Goal: Task Accomplishment & Management: Use online tool/utility

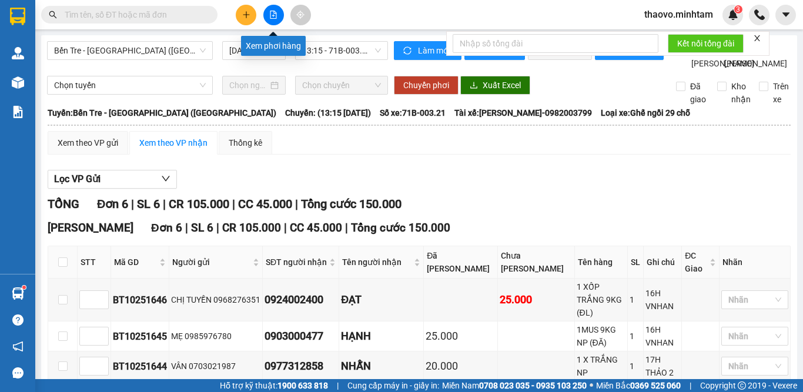
scroll to position [159, 0]
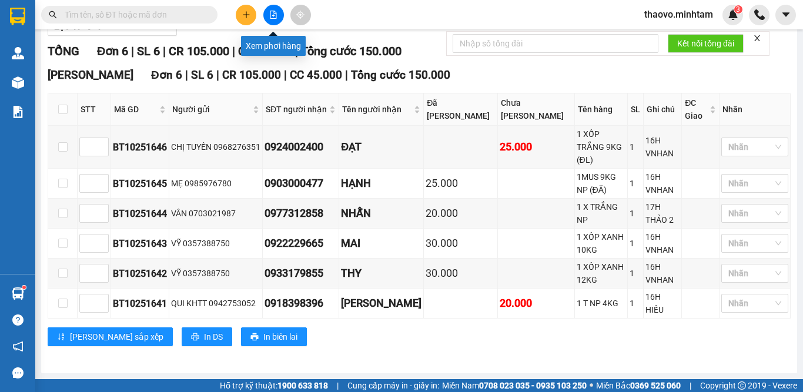
click at [275, 16] on icon "file-add" at bounding box center [273, 15] width 8 height 8
click at [276, 15] on icon "file-add" at bounding box center [273, 15] width 6 height 8
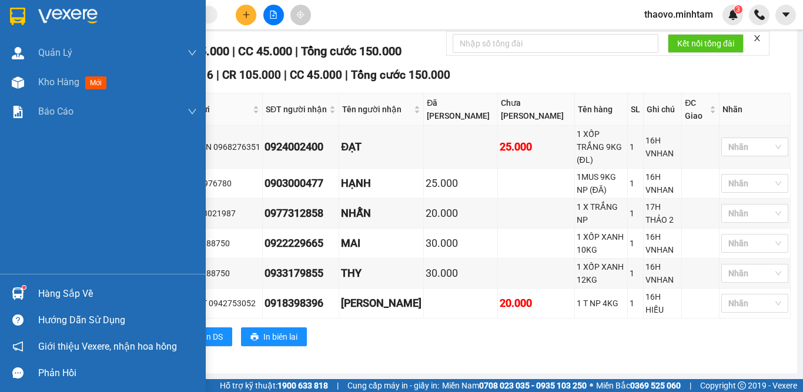
click at [19, 16] on img at bounding box center [17, 17] width 15 height 18
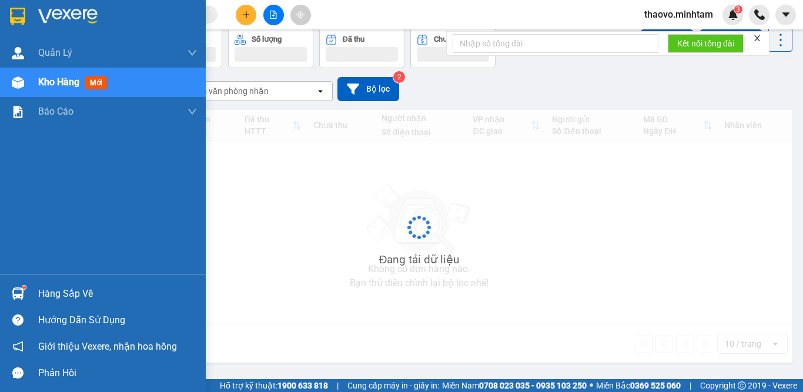
scroll to position [54, 0]
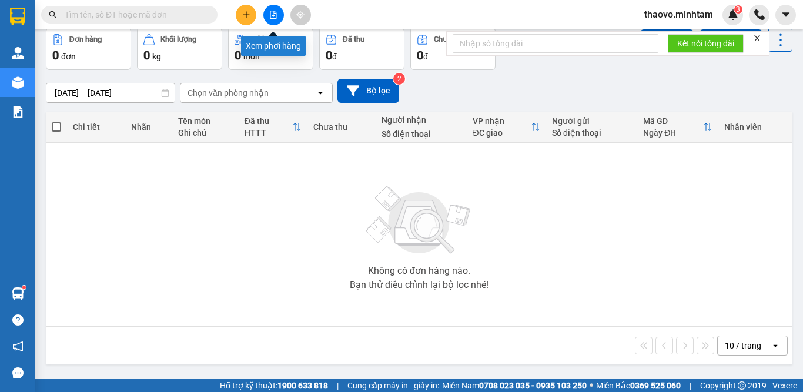
click at [272, 16] on icon "file-add" at bounding box center [273, 15] width 8 height 8
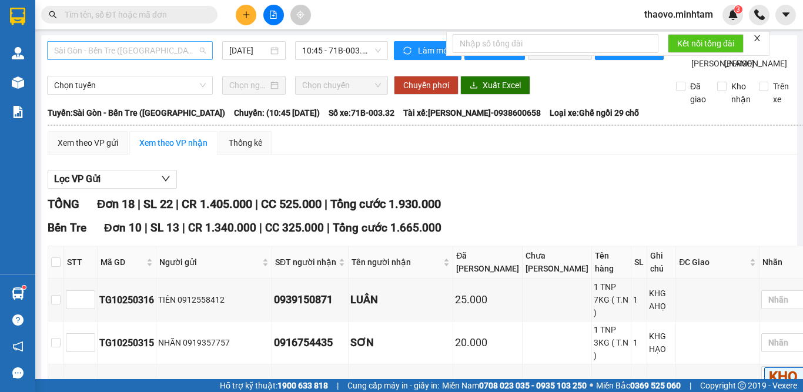
click at [176, 44] on span "Sài Gòn - Bến Tre ([GEOGRAPHIC_DATA])" at bounding box center [130, 51] width 152 height 18
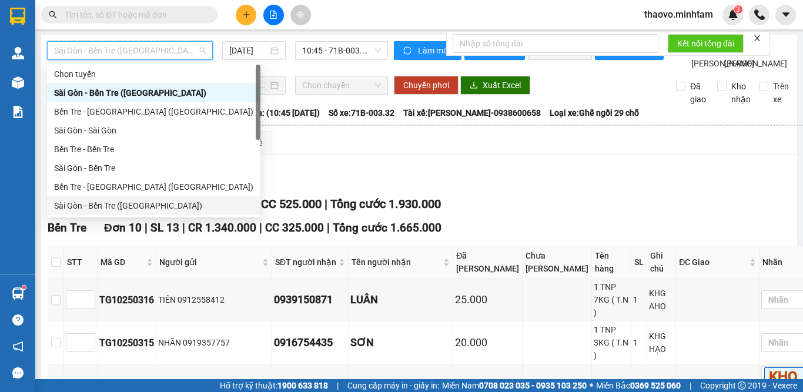
scroll to position [19, 0]
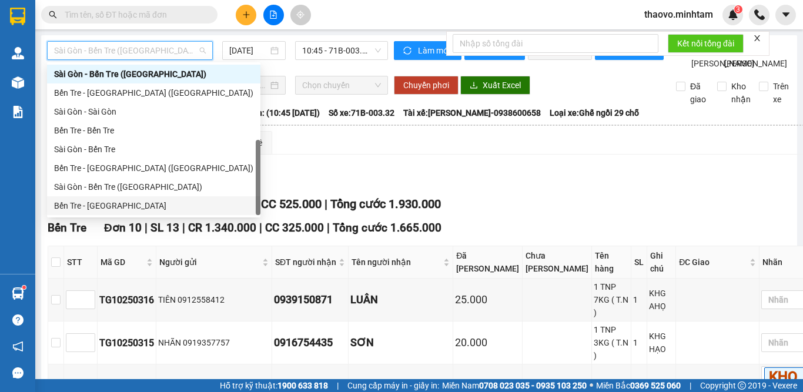
click at [173, 208] on div "Bến Tre - [GEOGRAPHIC_DATA]" at bounding box center [153, 205] width 199 height 13
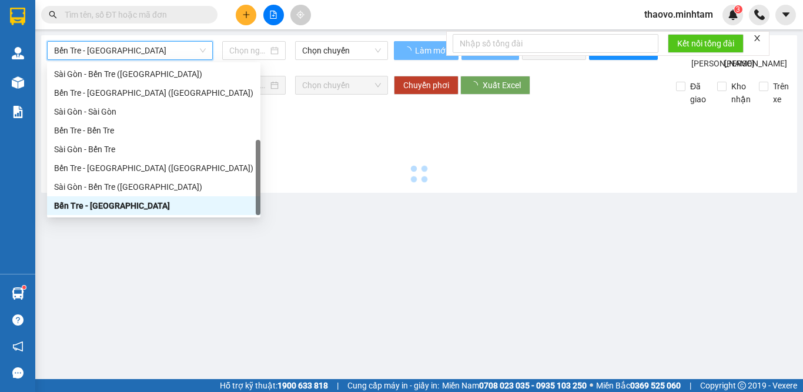
type input "[DATE]"
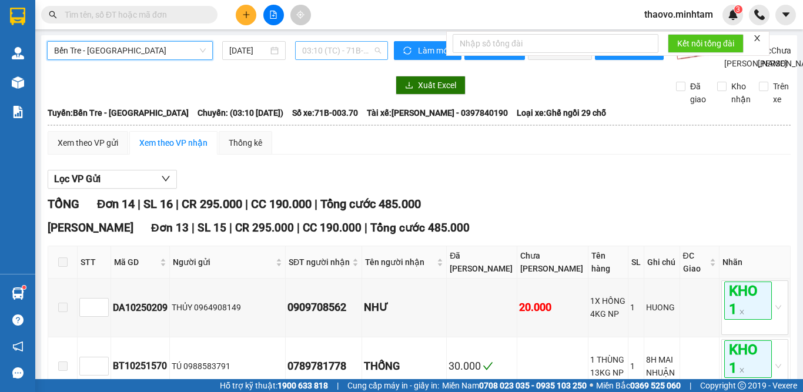
click at [321, 55] on span "03:10 (TC) - 71B-003.70" at bounding box center [341, 51] width 79 height 18
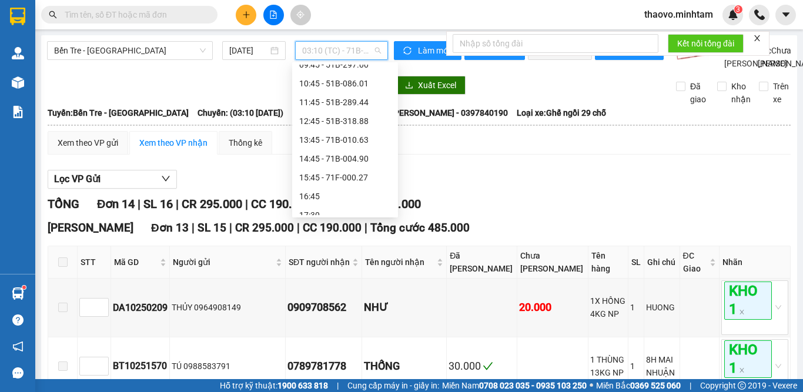
scroll to position [282, 0]
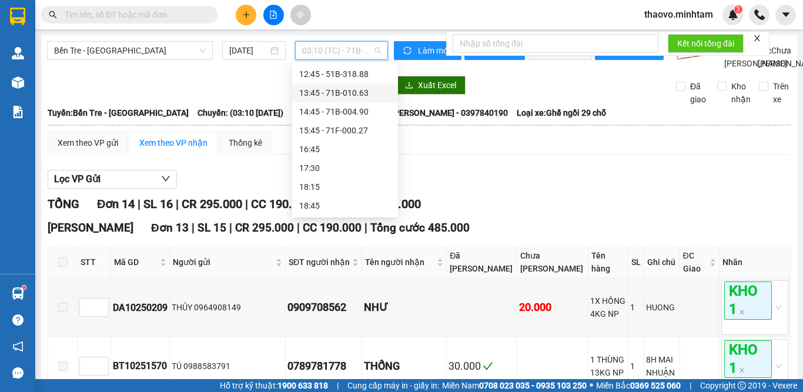
click at [343, 91] on div "13:45 - 71B-010.63" at bounding box center [345, 92] width 92 height 13
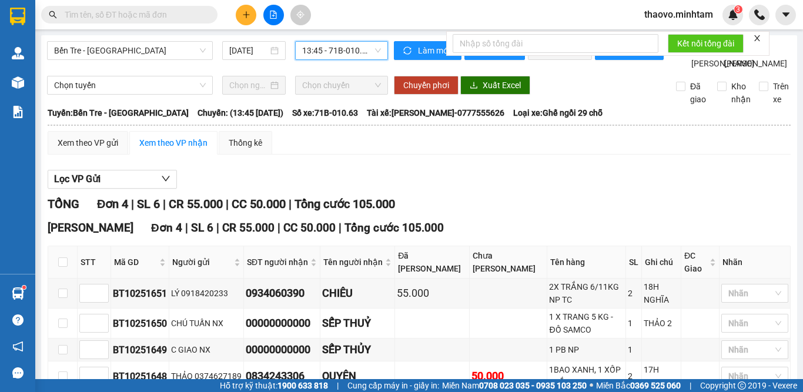
scroll to position [99, 0]
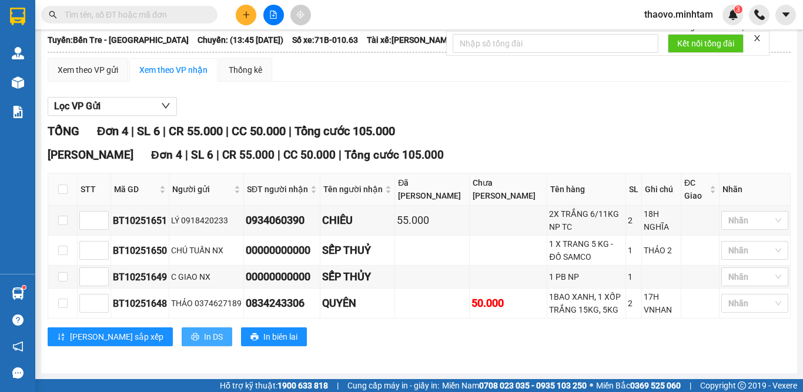
drag, startPoint x: 158, startPoint y: 331, endPoint x: 158, endPoint y: 325, distance: 6.5
click at [182, 329] on button "In DS" at bounding box center [207, 336] width 51 height 19
click at [274, 14] on icon "file-add" at bounding box center [273, 15] width 8 height 8
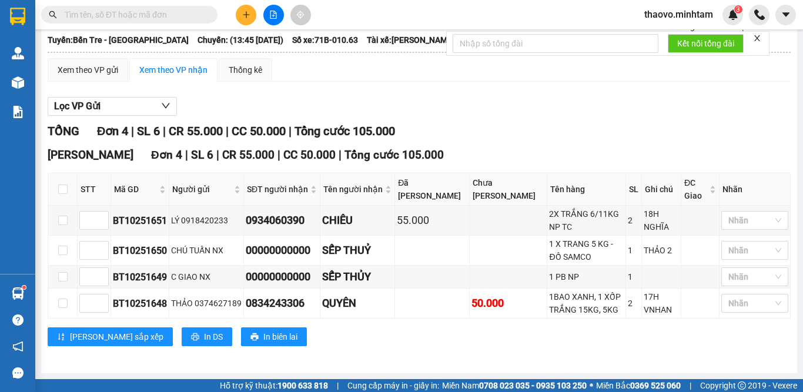
click at [274, 14] on icon "file-add" at bounding box center [273, 15] width 8 height 8
click at [272, 14] on icon "file-add" at bounding box center [273, 15] width 8 height 8
click at [272, 10] on button at bounding box center [273, 15] width 21 height 21
click at [270, 15] on icon "file-add" at bounding box center [273, 15] width 8 height 8
click at [272, 16] on icon "file-add" at bounding box center [273, 15] width 8 height 8
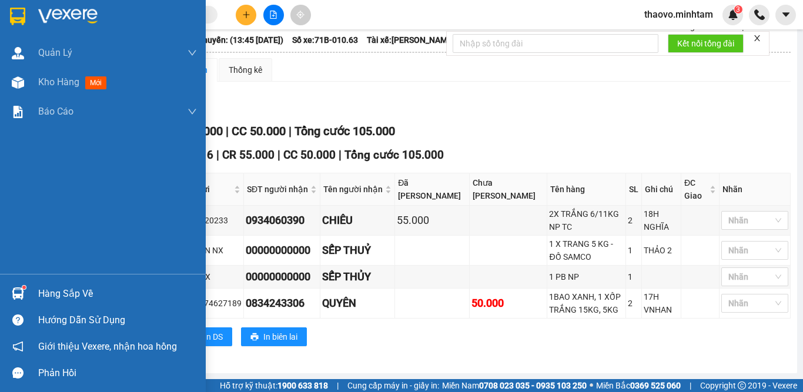
click at [15, 13] on img at bounding box center [17, 17] width 15 height 18
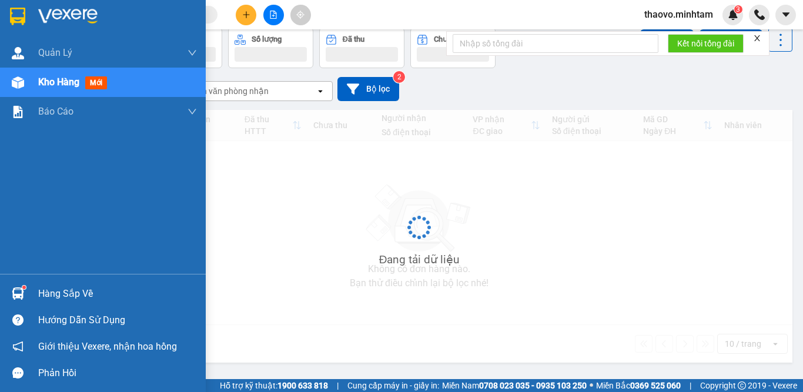
scroll to position [54, 0]
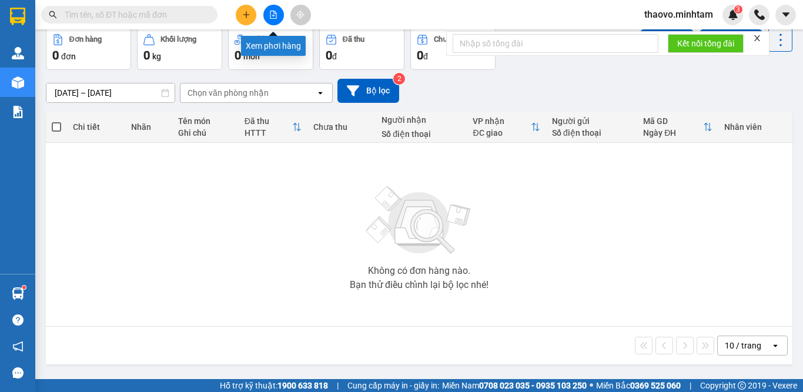
click at [273, 21] on button at bounding box center [273, 15] width 21 height 21
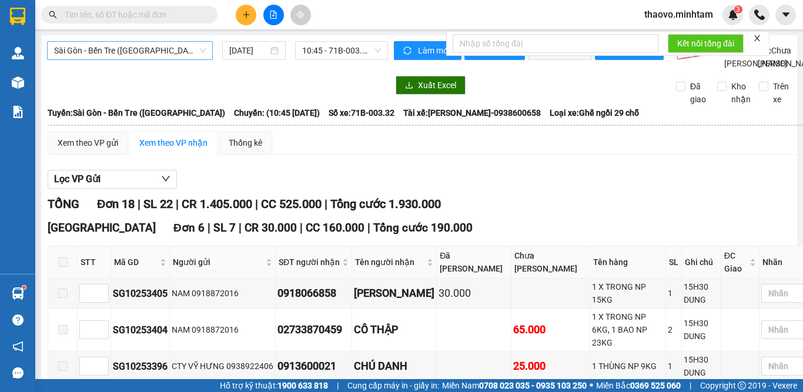
click at [181, 54] on span "Sài Gòn - Bến Tre ([GEOGRAPHIC_DATA])" at bounding box center [130, 51] width 152 height 18
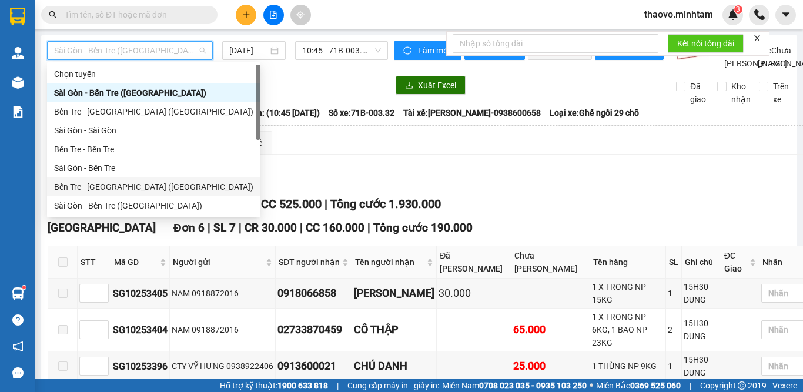
click at [162, 187] on div "Bến Tre - [GEOGRAPHIC_DATA] ([GEOGRAPHIC_DATA])" at bounding box center [153, 186] width 199 height 13
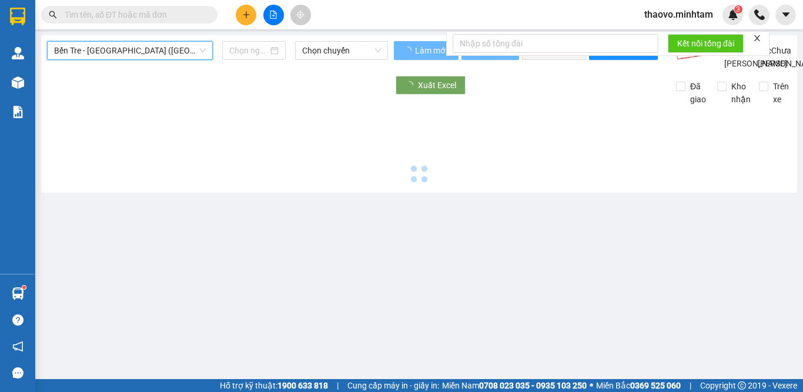
type input "[DATE]"
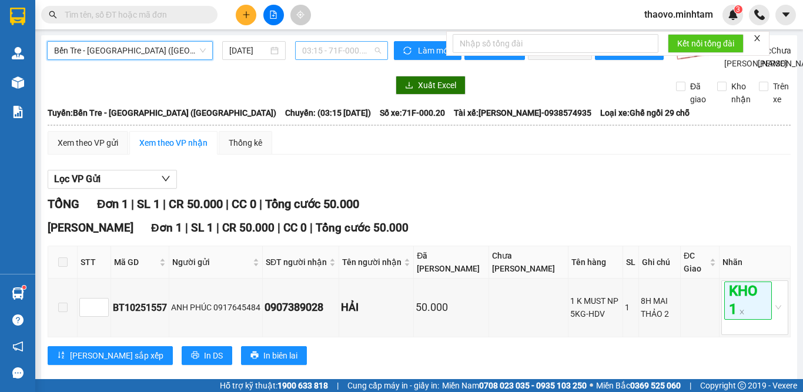
click at [334, 54] on span "03:15 - 71F-000.20" at bounding box center [341, 51] width 79 height 18
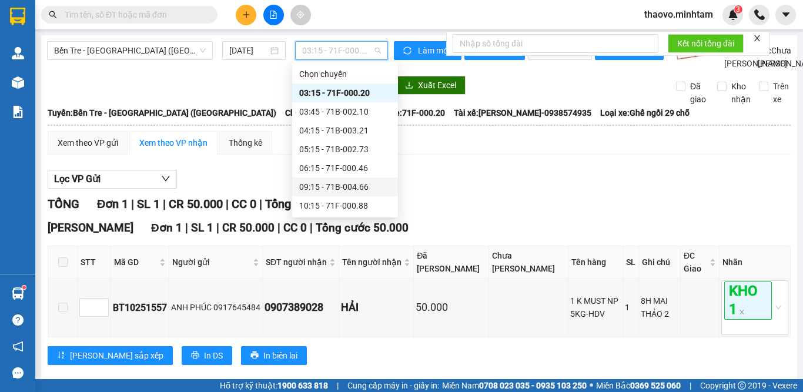
scroll to position [94, 0]
click at [333, 181] on div "14:15 - 71B-002.73" at bounding box center [345, 186] width 92 height 13
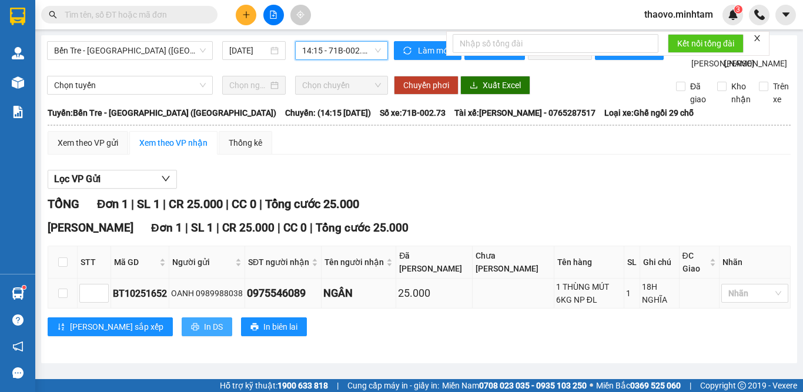
drag, startPoint x: 158, startPoint y: 352, endPoint x: 137, endPoint y: 313, distance: 44.4
click at [204, 333] on span "In DS" at bounding box center [213, 326] width 19 height 13
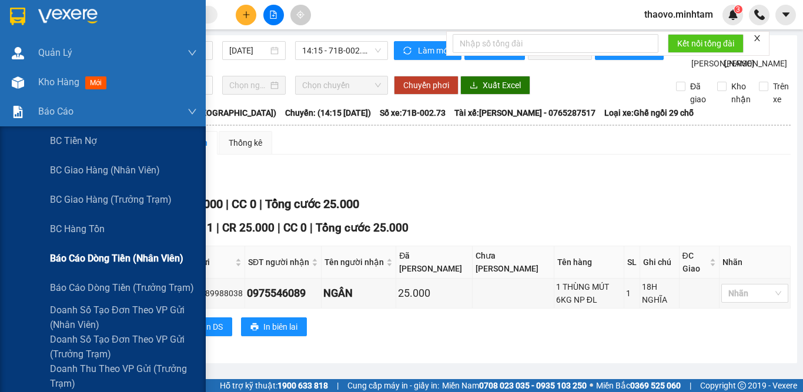
click at [113, 260] on span "Báo cáo dòng tiền (nhân viên)" at bounding box center [116, 258] width 133 height 15
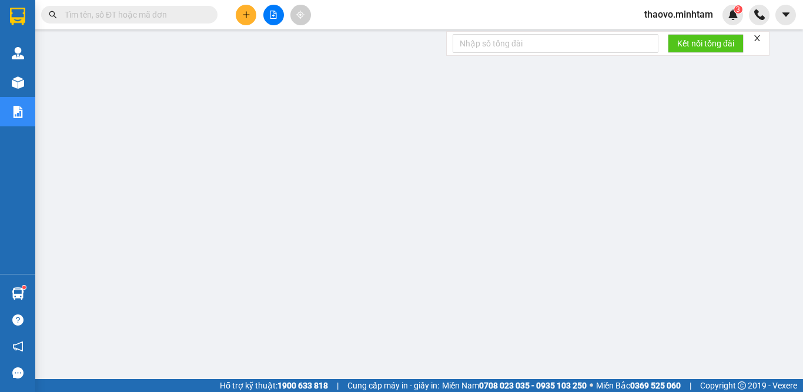
click at [677, 11] on span "thaovo.minhtam" at bounding box center [679, 14] width 88 height 15
click at [672, 32] on span "Đăng xuất" at bounding box center [683, 36] width 63 height 13
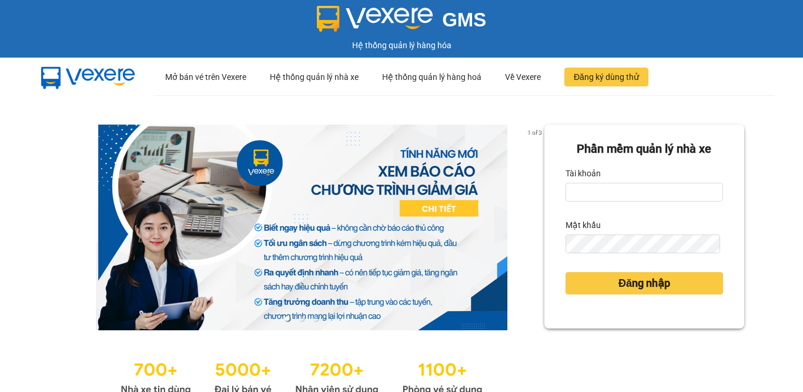
click at [599, 176] on div "Tài khoản" at bounding box center [645, 173] width 158 height 19
click at [606, 194] on input "Tài khoản" at bounding box center [645, 192] width 158 height 19
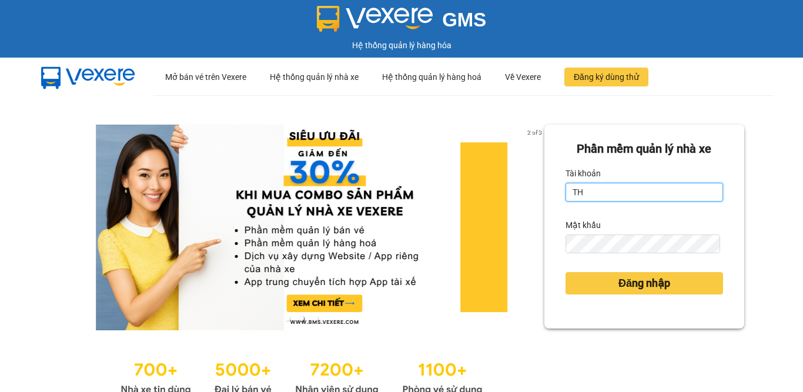
type input "T"
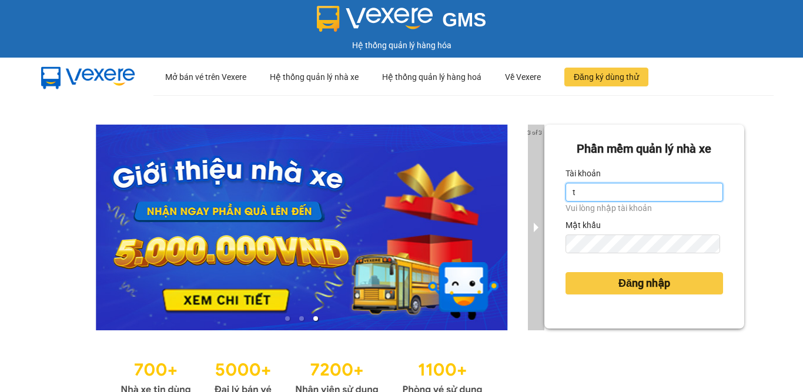
scroll to position [59, 0]
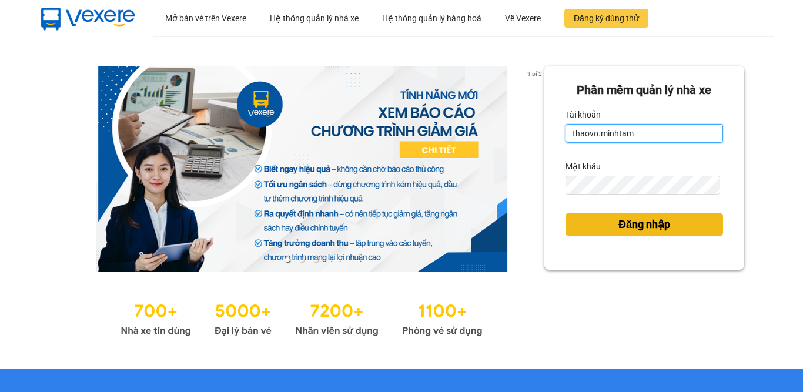
type input "thaovo.minhtam"
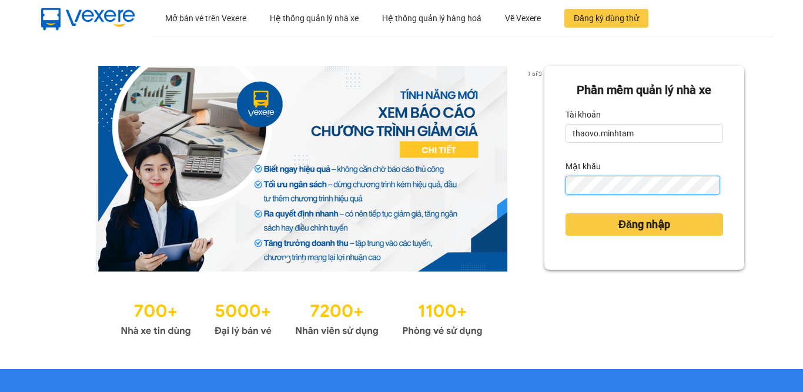
click at [566, 213] on button "Đăng nhập" at bounding box center [645, 224] width 158 height 22
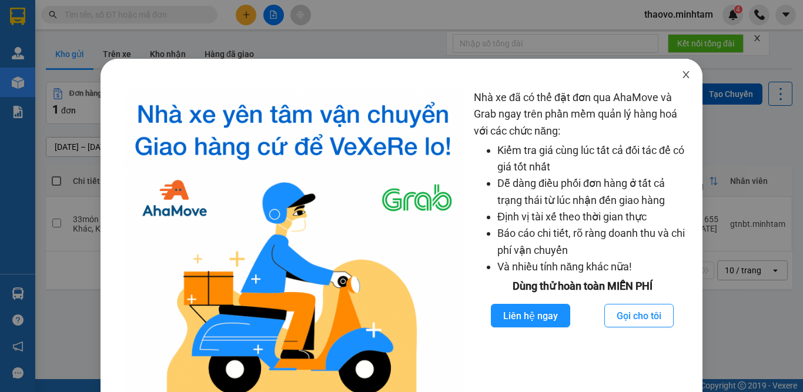
click at [680, 66] on span "Close" at bounding box center [686, 75] width 33 height 33
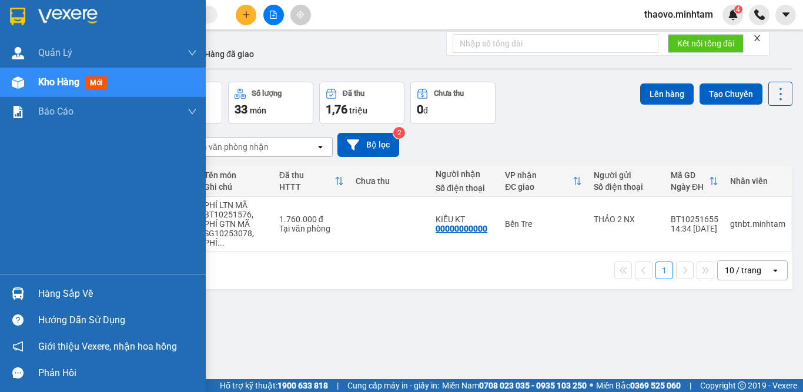
click at [14, 18] on img at bounding box center [17, 17] width 15 height 18
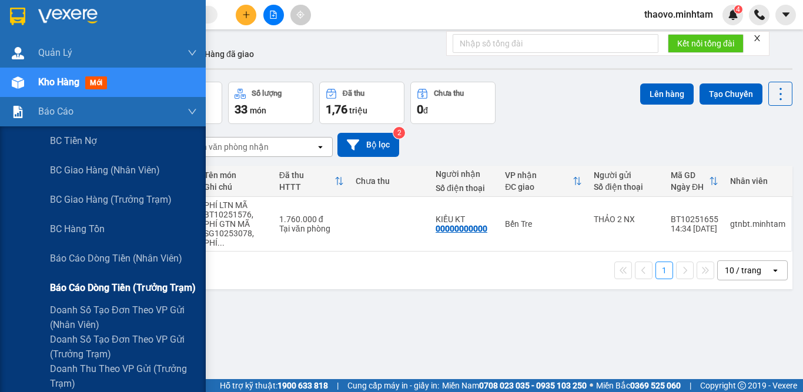
click at [118, 286] on span "Báo cáo dòng tiền (trưởng trạm)" at bounding box center [123, 287] width 146 height 15
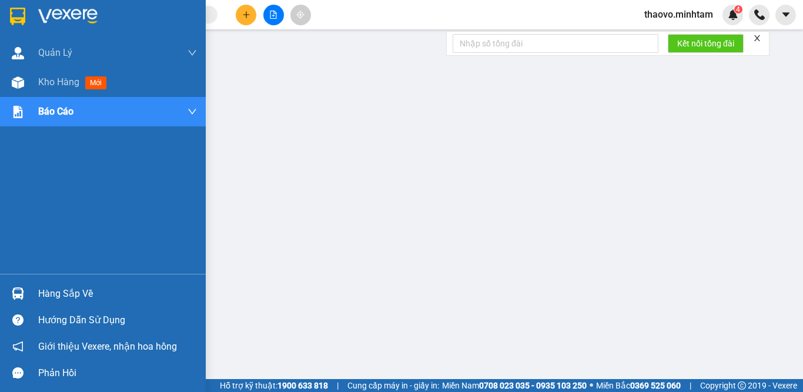
click at [22, 23] on img at bounding box center [17, 17] width 15 height 18
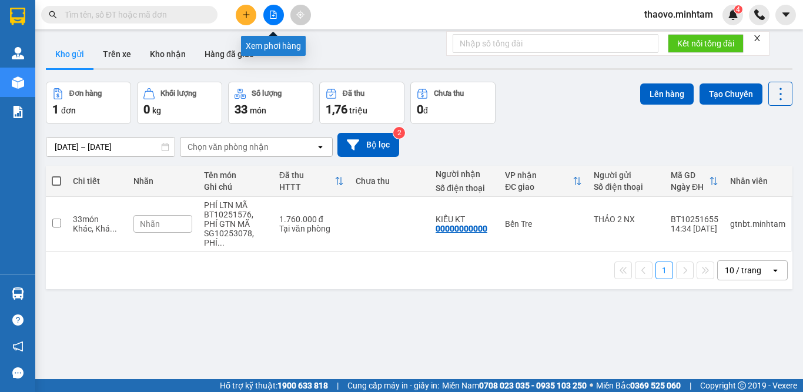
click at [269, 15] on icon "file-add" at bounding box center [273, 15] width 8 height 8
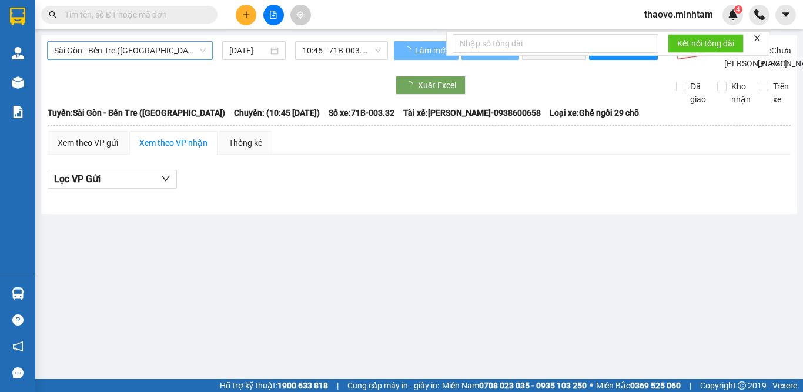
click at [123, 51] on span "Sài Gòn - Bến Tre ([GEOGRAPHIC_DATA])" at bounding box center [130, 51] width 152 height 18
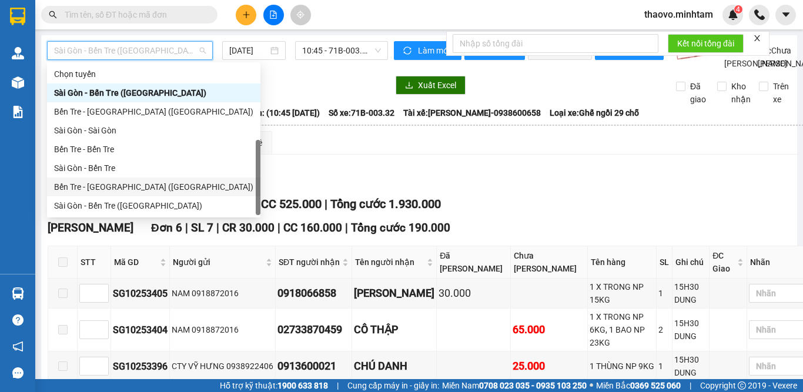
scroll to position [19, 0]
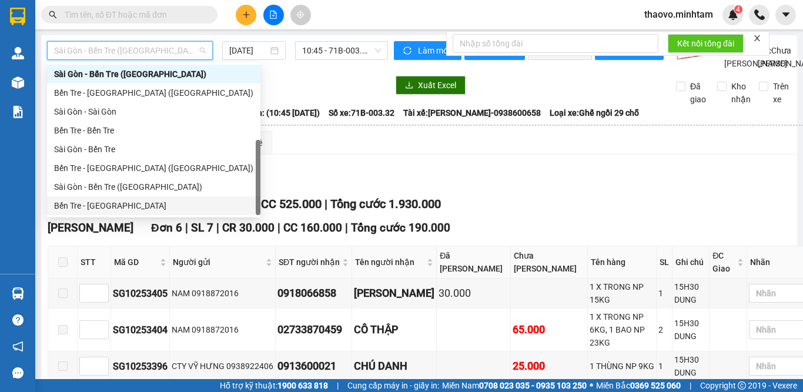
click at [142, 201] on div "Bến Tre - [GEOGRAPHIC_DATA]" at bounding box center [153, 205] width 199 height 13
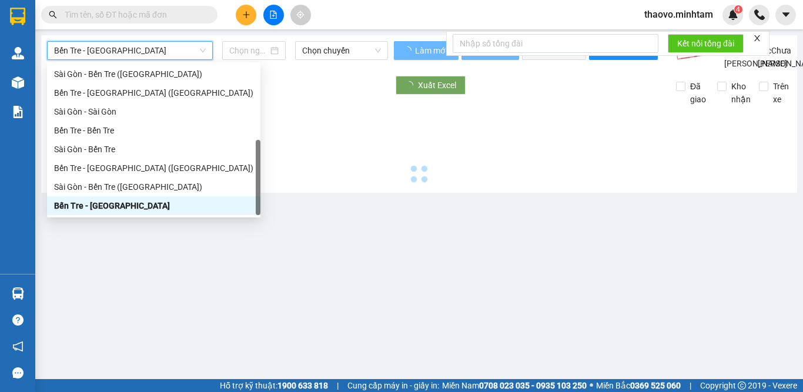
type input "[DATE]"
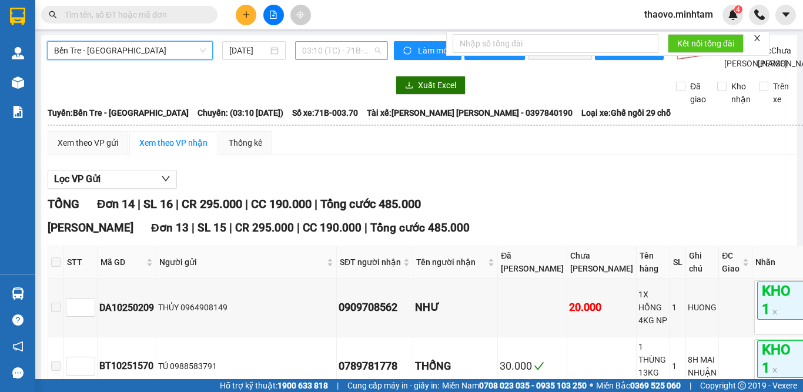
click at [340, 52] on span "03:10 (TC) - 71B-003.70" at bounding box center [341, 51] width 79 height 18
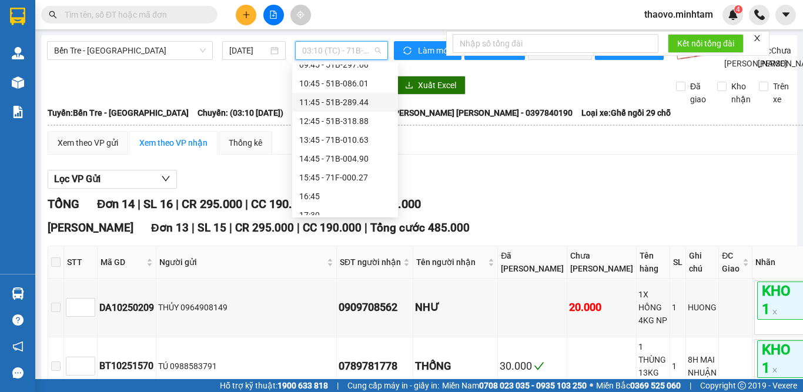
scroll to position [282, 0]
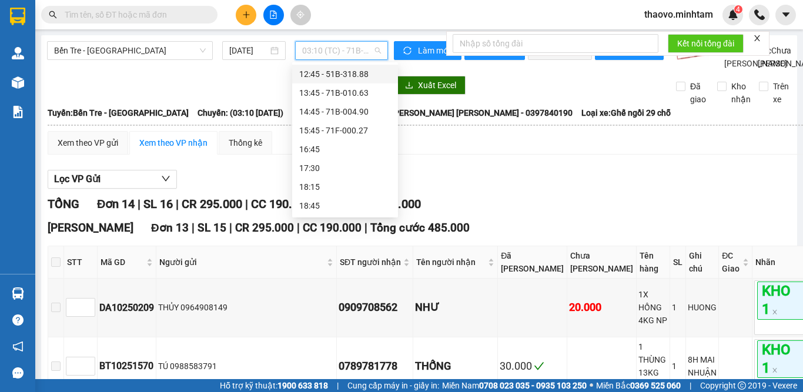
click at [322, 71] on div "12:45 - 51B-318.88" at bounding box center [345, 74] width 92 height 13
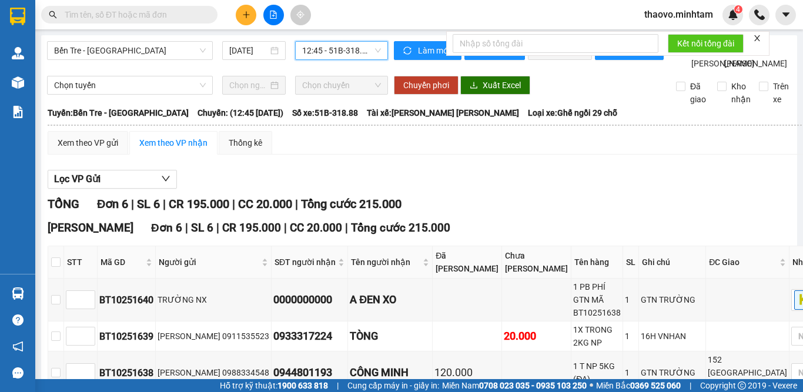
click at [342, 53] on span "12:45 - 51B-318.88" at bounding box center [341, 51] width 79 height 18
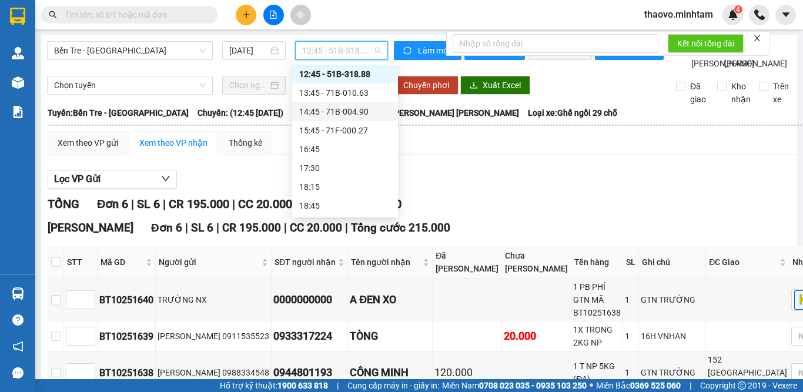
click at [339, 109] on div "14:45 - 71B-004.90" at bounding box center [345, 111] width 92 height 13
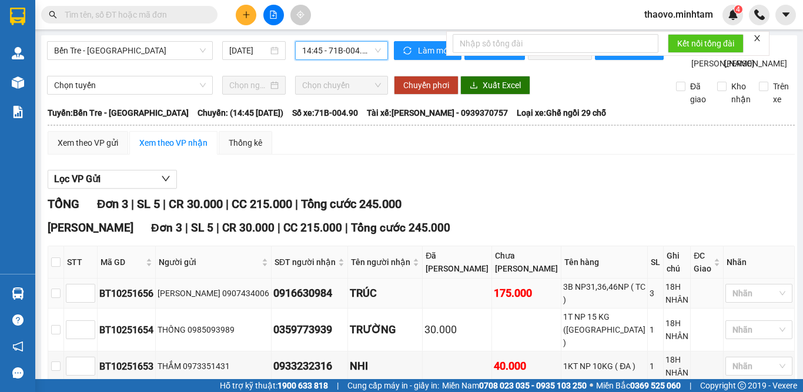
scroll to position [76, 0]
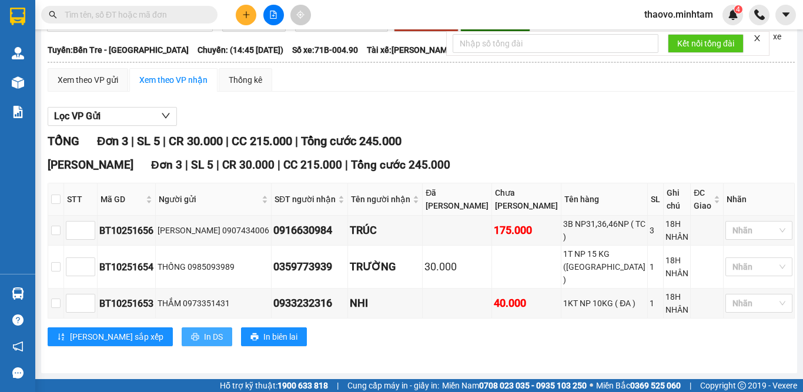
click at [204, 343] on span "In DS" at bounding box center [213, 336] width 19 height 13
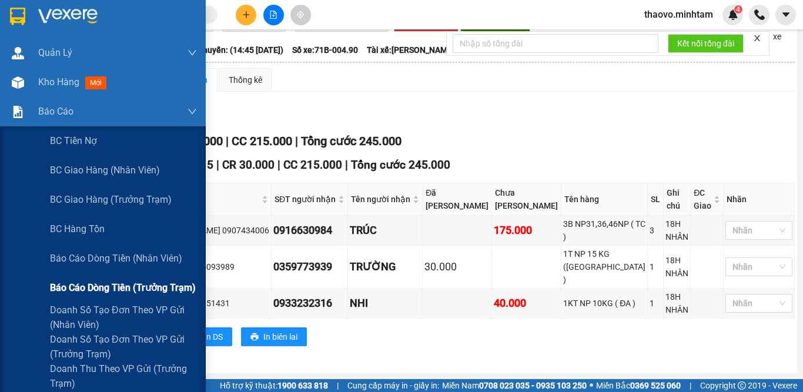
drag, startPoint x: 108, startPoint y: 290, endPoint x: 109, endPoint y: 284, distance: 6.0
click at [109, 288] on span "Báo cáo dòng tiền (trưởng trạm)" at bounding box center [123, 287] width 146 height 15
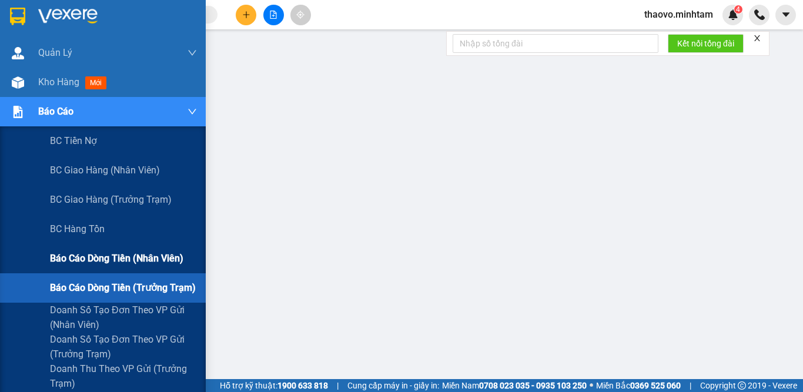
click at [104, 265] on span "Báo cáo dòng tiền (nhân viên)" at bounding box center [116, 258] width 133 height 15
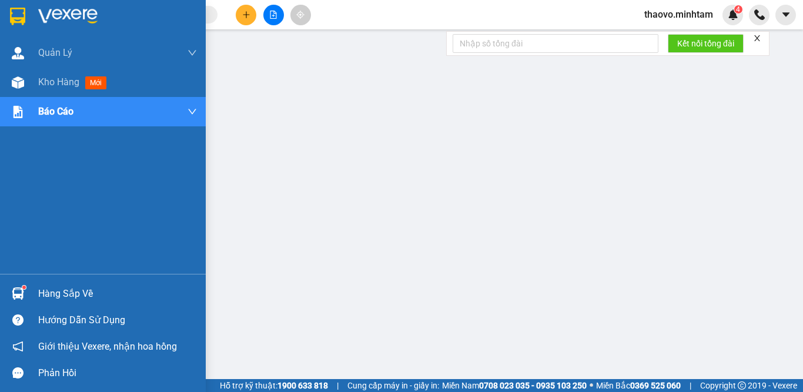
click at [28, 26] on div at bounding box center [103, 19] width 206 height 38
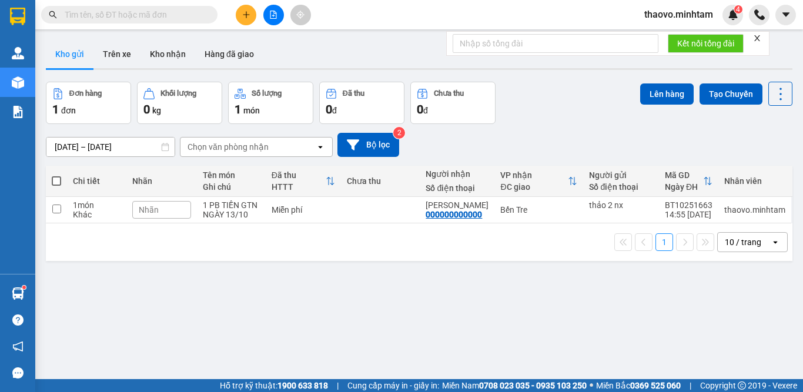
click at [266, 12] on button at bounding box center [273, 15] width 21 height 21
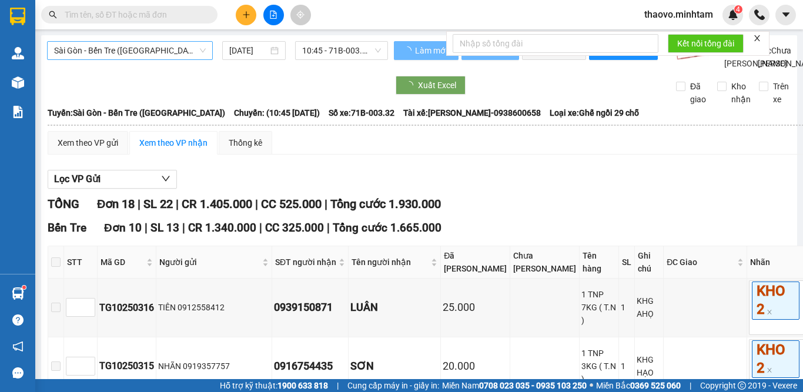
click at [113, 52] on span "Sài Gòn - Bến Tre ([GEOGRAPHIC_DATA])" at bounding box center [130, 51] width 152 height 18
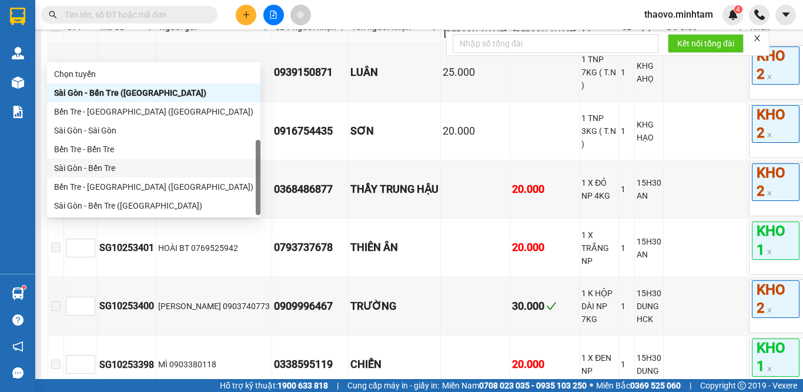
scroll to position [19, 0]
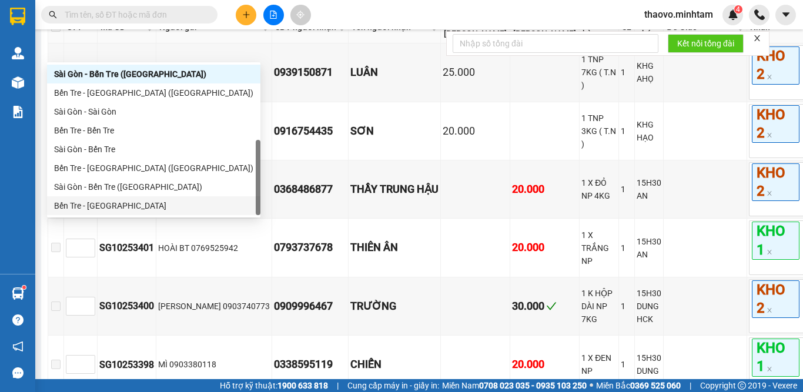
drag, startPoint x: 123, startPoint y: 212, endPoint x: 175, endPoint y: 125, distance: 101.7
click at [123, 212] on div "Bến Tre - [GEOGRAPHIC_DATA]" at bounding box center [153, 205] width 213 height 19
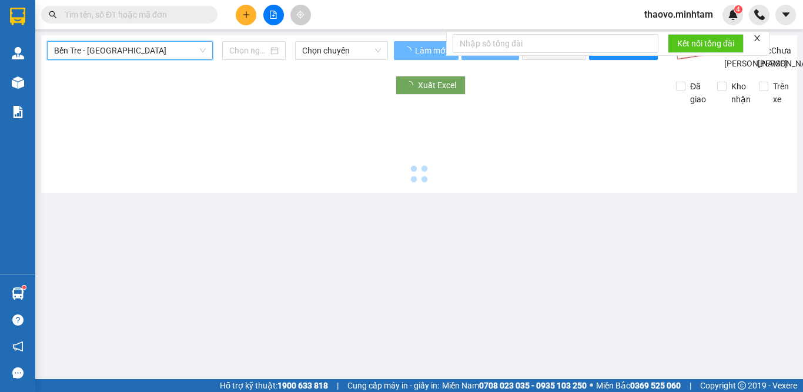
type input "[DATE]"
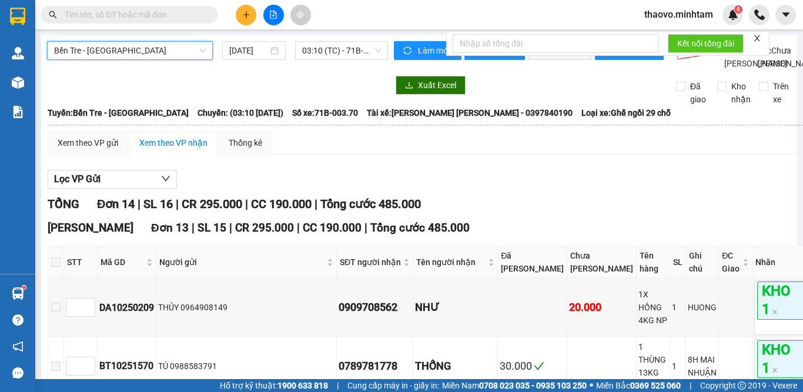
click at [333, 31] on main "Bến Tre - Sài Gòn Bến Tre - Sài Gòn 13/10/2025 03:10 (TC) - 71B-003.70 Làm mới …" at bounding box center [401, 189] width 803 height 379
click at [337, 59] on span "03:10 (TC) - 71B-003.70" at bounding box center [341, 51] width 79 height 18
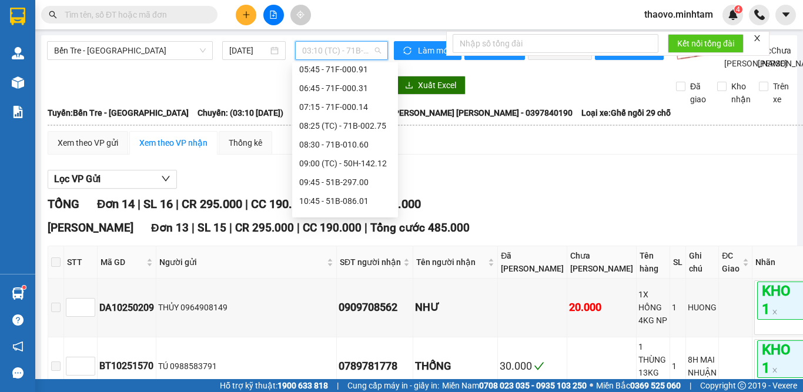
scroll to position [235, 0]
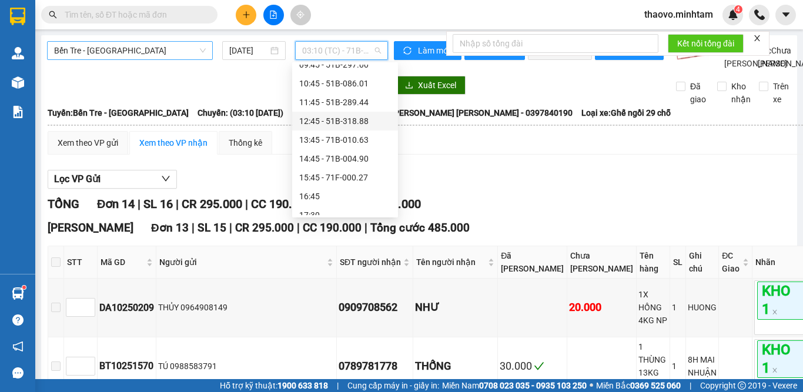
click at [101, 54] on span "Bến Tre - [GEOGRAPHIC_DATA]" at bounding box center [130, 51] width 152 height 18
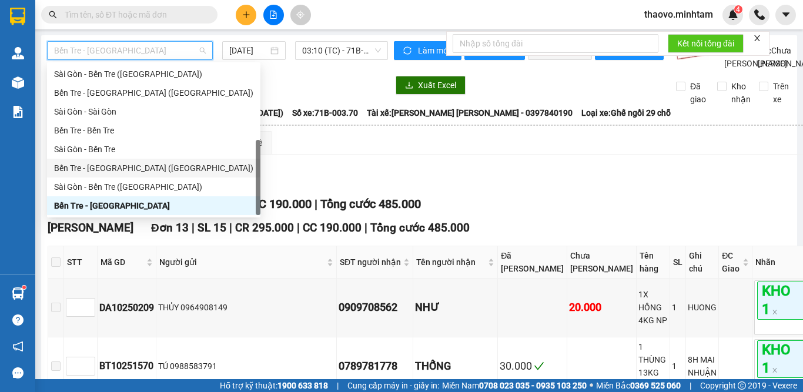
click at [121, 159] on div "Bến Tre - [GEOGRAPHIC_DATA] ([GEOGRAPHIC_DATA])" at bounding box center [153, 168] width 213 height 19
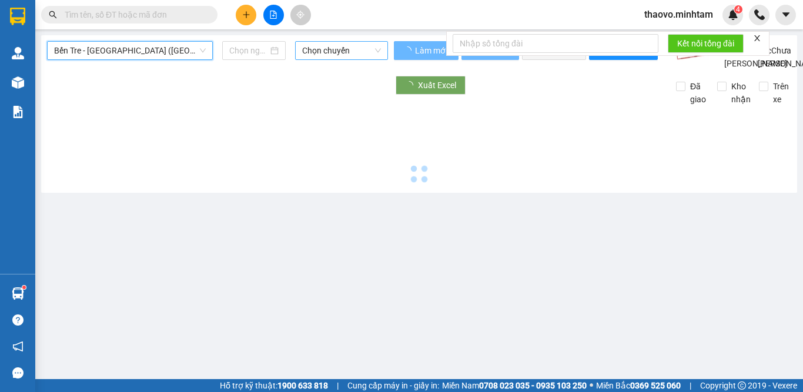
type input "[DATE]"
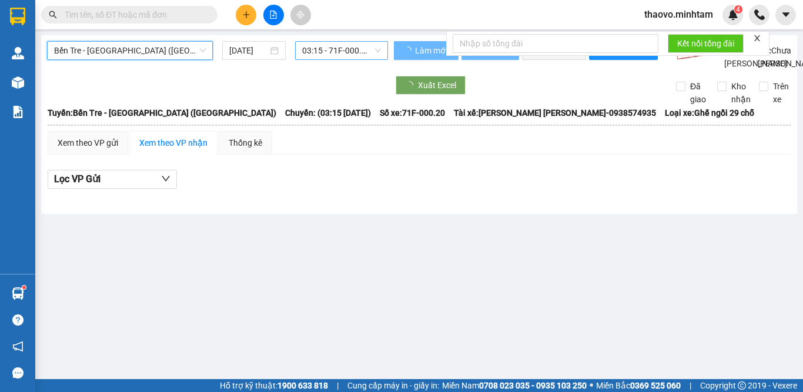
click at [356, 49] on span "03:15 - 71F-000.20" at bounding box center [341, 51] width 79 height 18
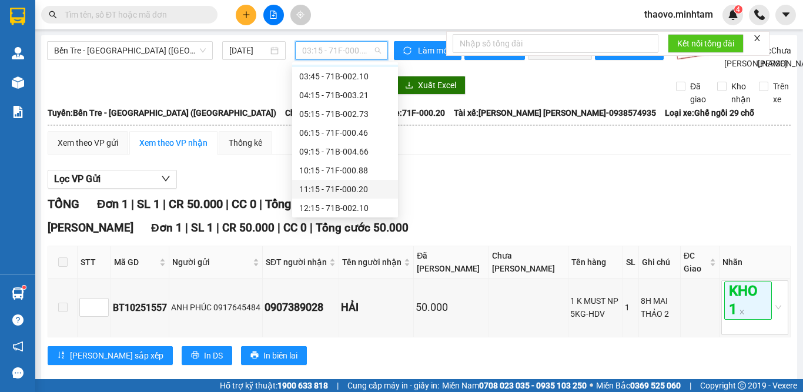
scroll to position [94, 0]
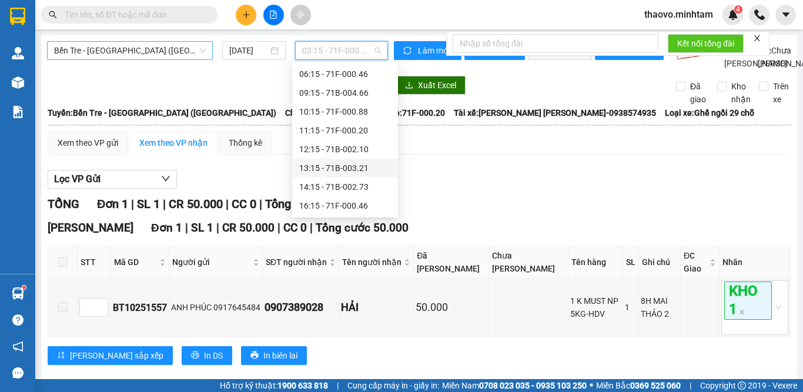
click at [127, 51] on span "Bến Tre - [GEOGRAPHIC_DATA] ([GEOGRAPHIC_DATA])" at bounding box center [130, 51] width 152 height 18
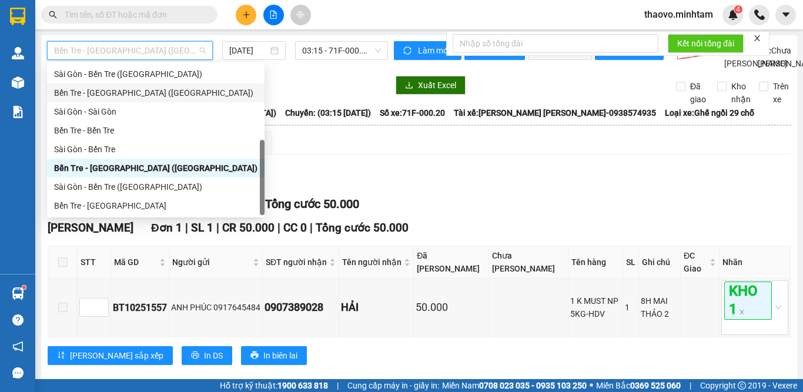
click at [123, 95] on div "Bến Tre - [GEOGRAPHIC_DATA] ([GEOGRAPHIC_DATA])" at bounding box center [155, 92] width 203 height 13
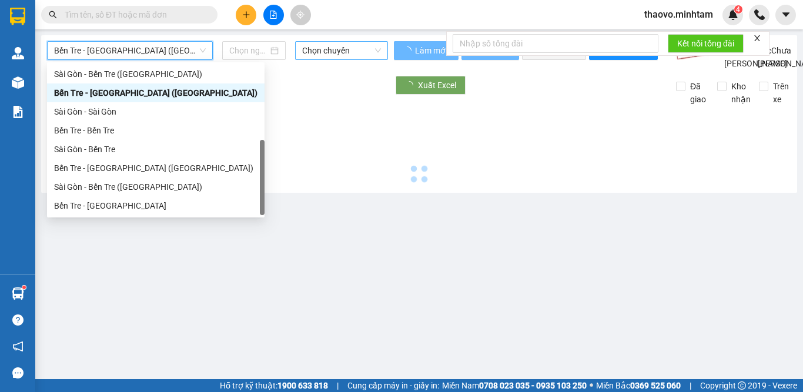
type input "[DATE]"
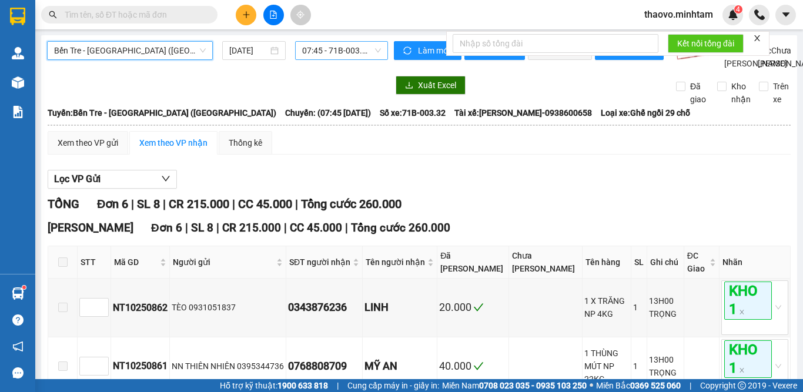
click at [347, 48] on span "07:45 - 71B-003.32" at bounding box center [341, 51] width 79 height 18
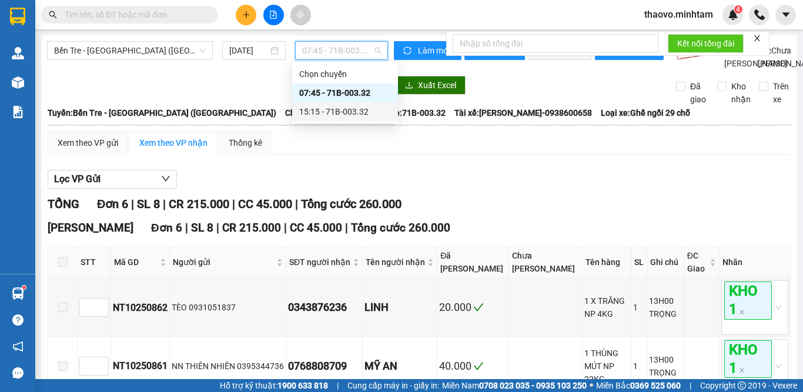
click at [338, 111] on div "15:15 - 71B-003.32" at bounding box center [345, 111] width 92 height 13
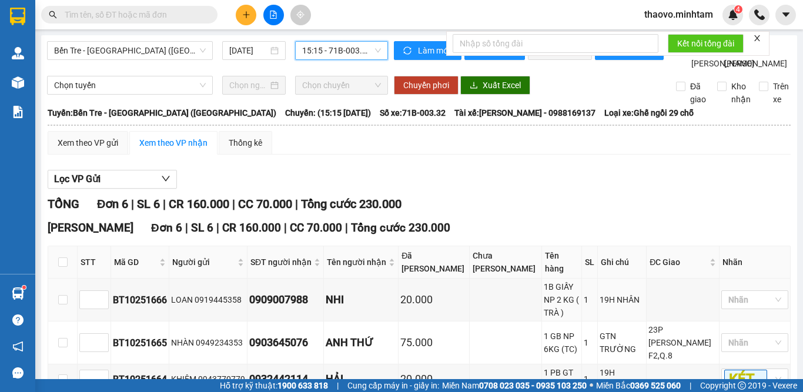
scroll to position [162, 0]
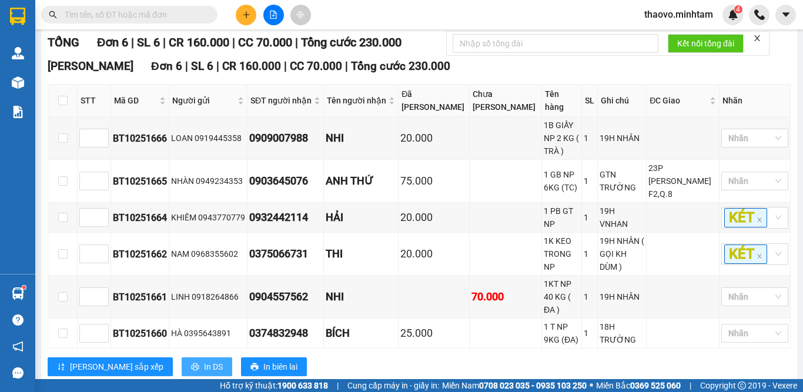
click at [182, 357] on button "In DS" at bounding box center [207, 366] width 51 height 19
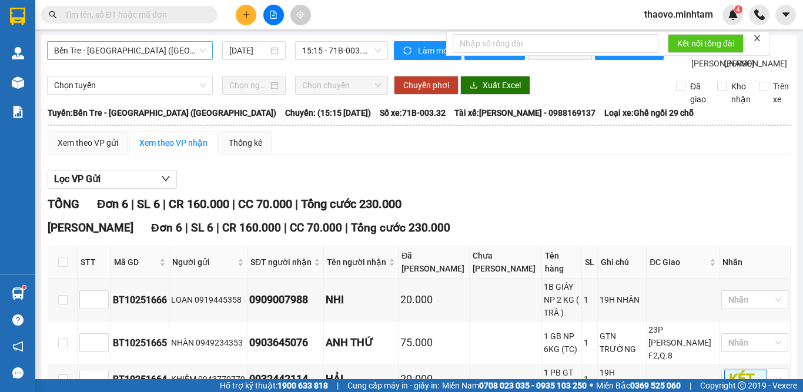
click at [147, 50] on span "Bến Tre - [GEOGRAPHIC_DATA] ([GEOGRAPHIC_DATA])" at bounding box center [130, 51] width 152 height 18
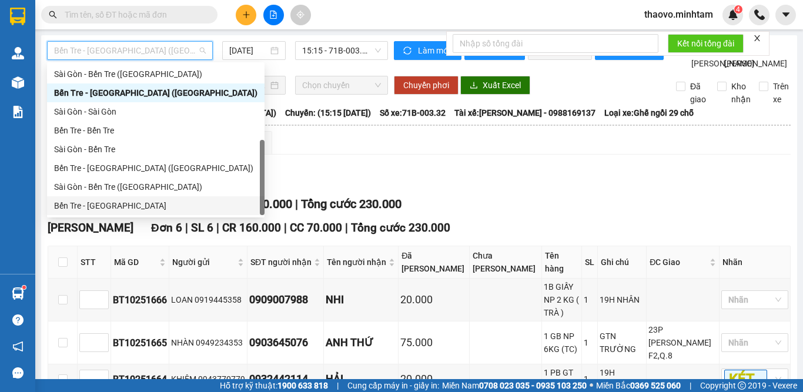
drag, startPoint x: 92, startPoint y: 206, endPoint x: 290, endPoint y: 111, distance: 220.1
click at [93, 206] on div "Bến Tre - [GEOGRAPHIC_DATA]" at bounding box center [155, 205] width 203 height 13
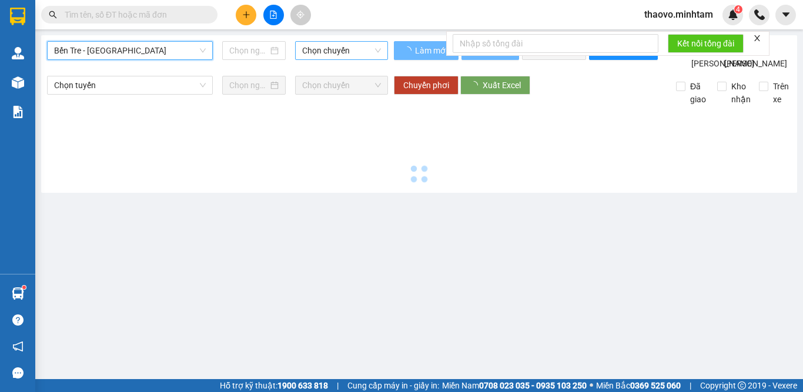
type input "[DATE]"
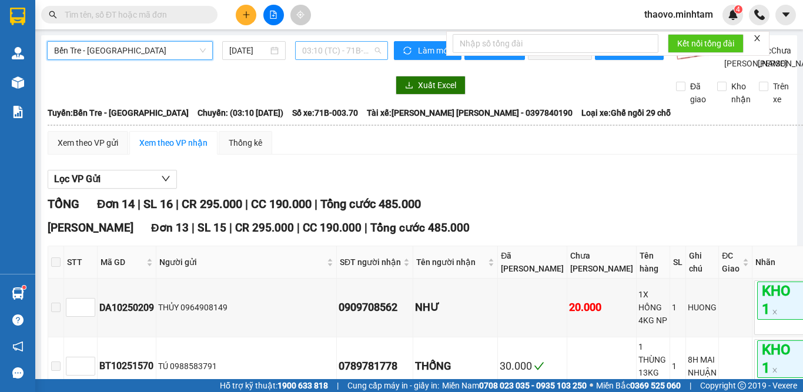
click at [356, 51] on span "03:10 (TC) - 71B-003.70" at bounding box center [341, 51] width 79 height 18
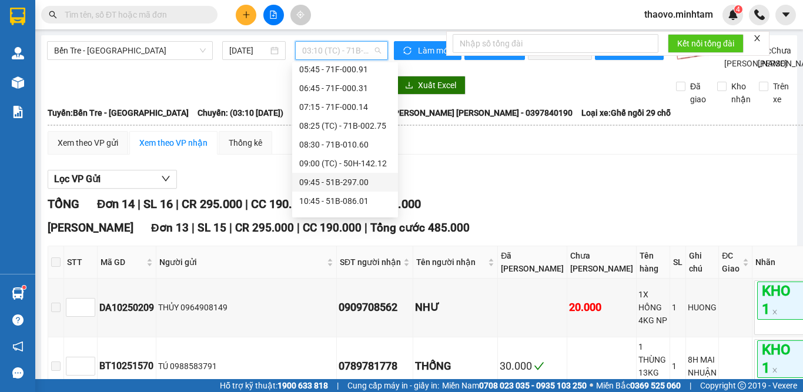
scroll to position [235, 0]
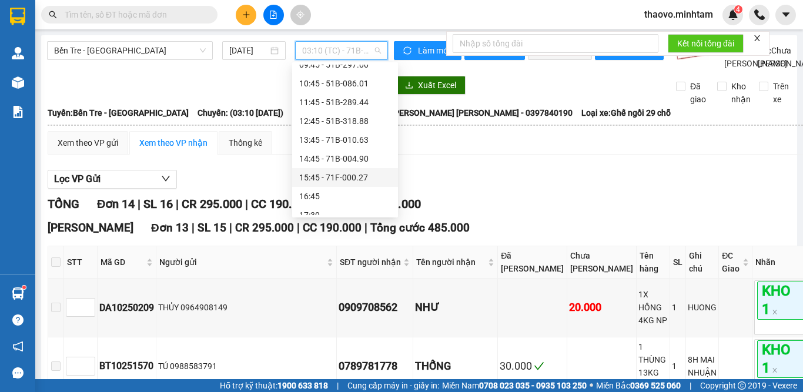
click at [346, 179] on div "15:45 - 71F-000.27" at bounding box center [345, 177] width 92 height 13
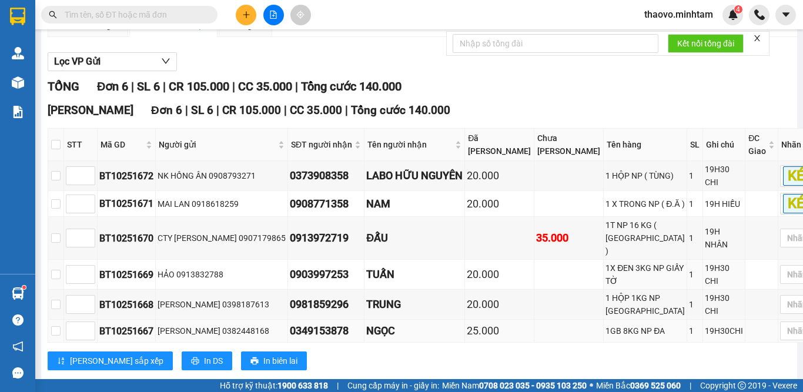
scroll to position [179, 0]
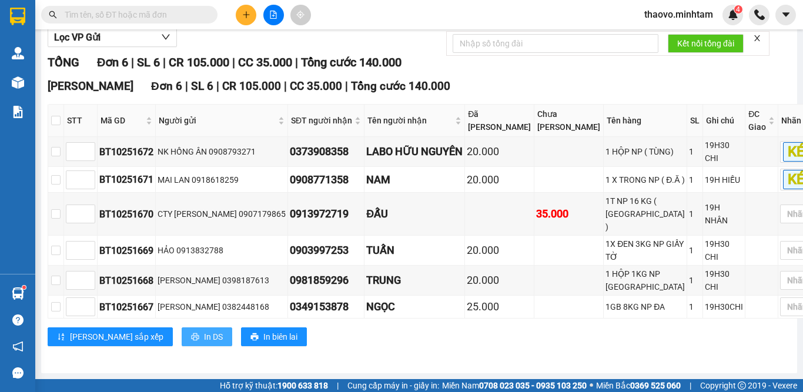
click at [204, 337] on span "In DS" at bounding box center [213, 336] width 19 height 13
